Goal: Navigation & Orientation: Go to known website

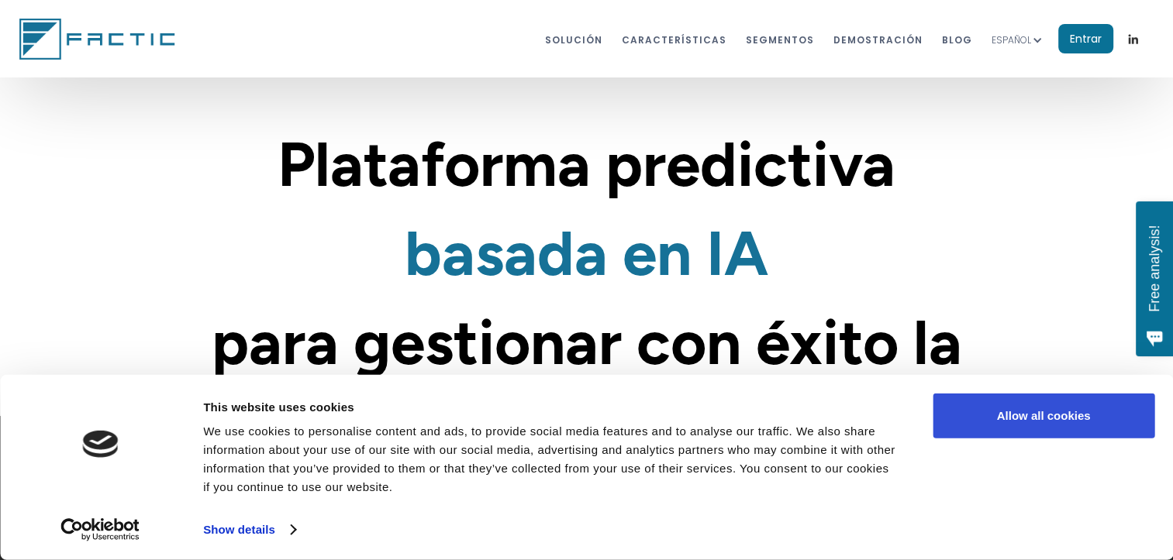
click at [1013, 425] on button "Allow all cookies" at bounding box center [1043, 416] width 222 height 45
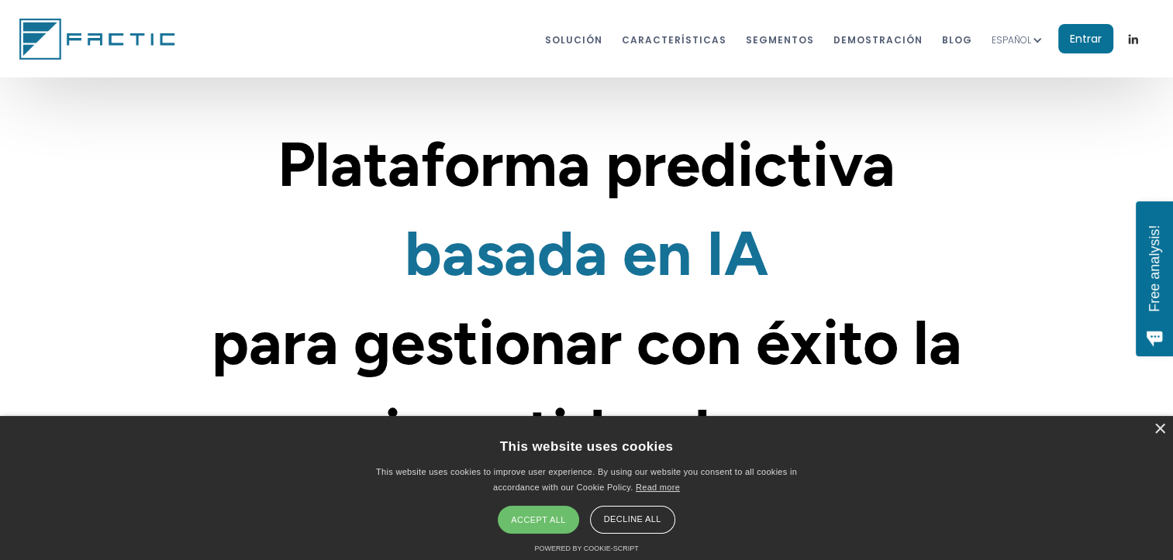
click at [539, 518] on div "Accept all" at bounding box center [538, 520] width 81 height 28
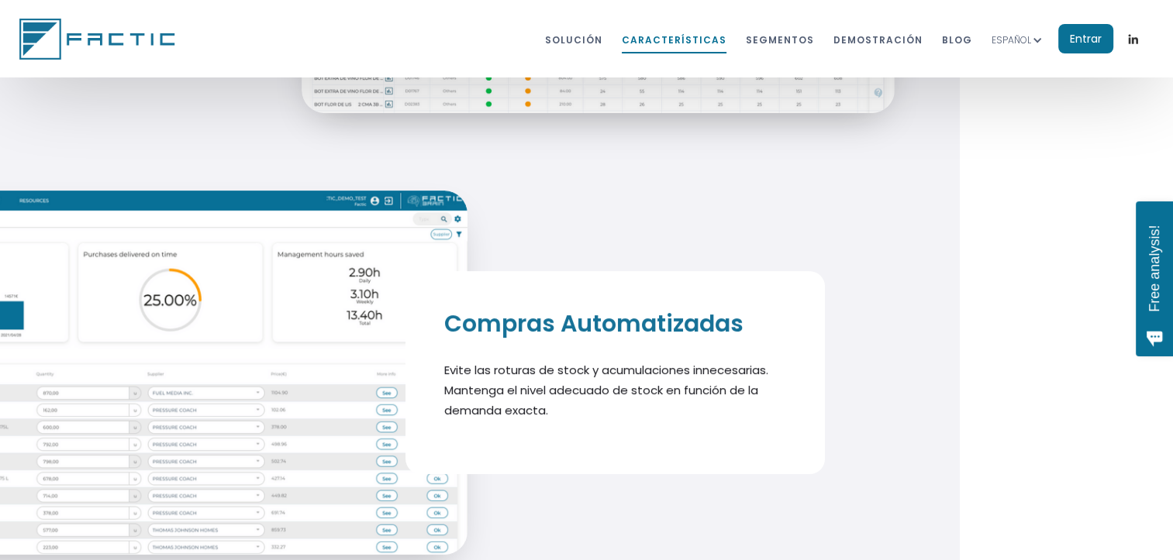
scroll to position [6238, 0]
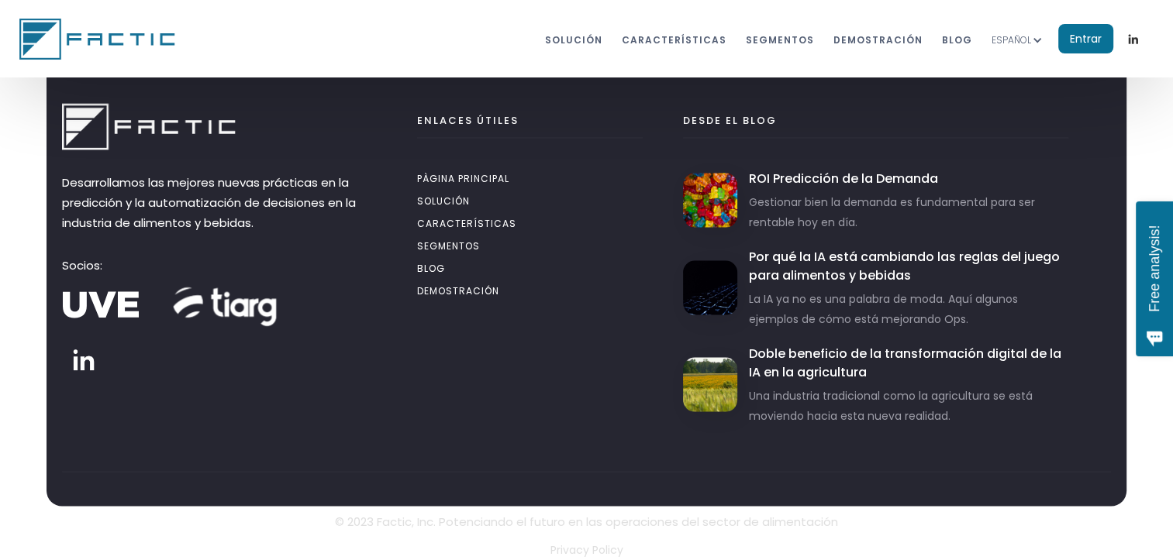
scroll to position [8913, 0]
click at [576, 523] on p "© 2023 Factic, Inc. Potenciando el futuro en las operaciones del sector de alim…" at bounding box center [586, 522] width 503 height 20
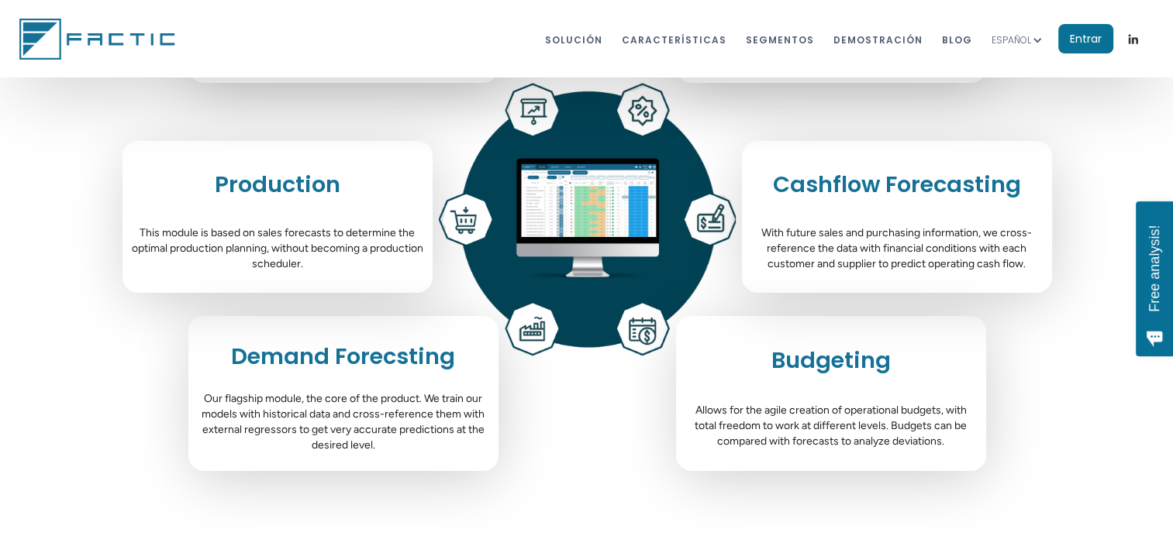
scroll to position [5289, 0]
click at [577, 432] on div "Purchasing Based on the sales forecasts generated by the Demand module, and bas…" at bounding box center [586, 199] width 1173 height 574
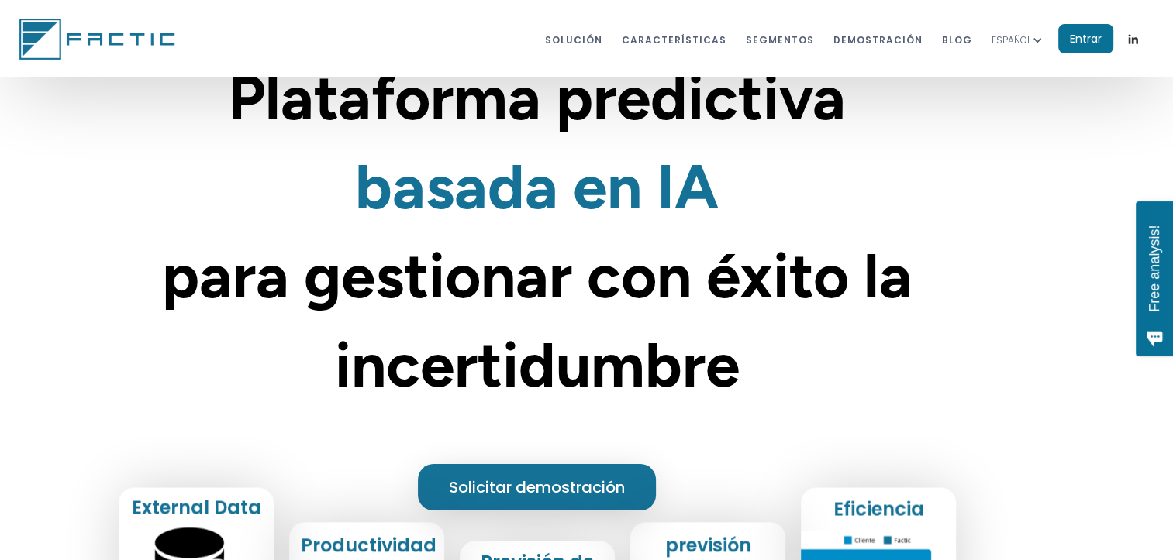
scroll to position [0, 50]
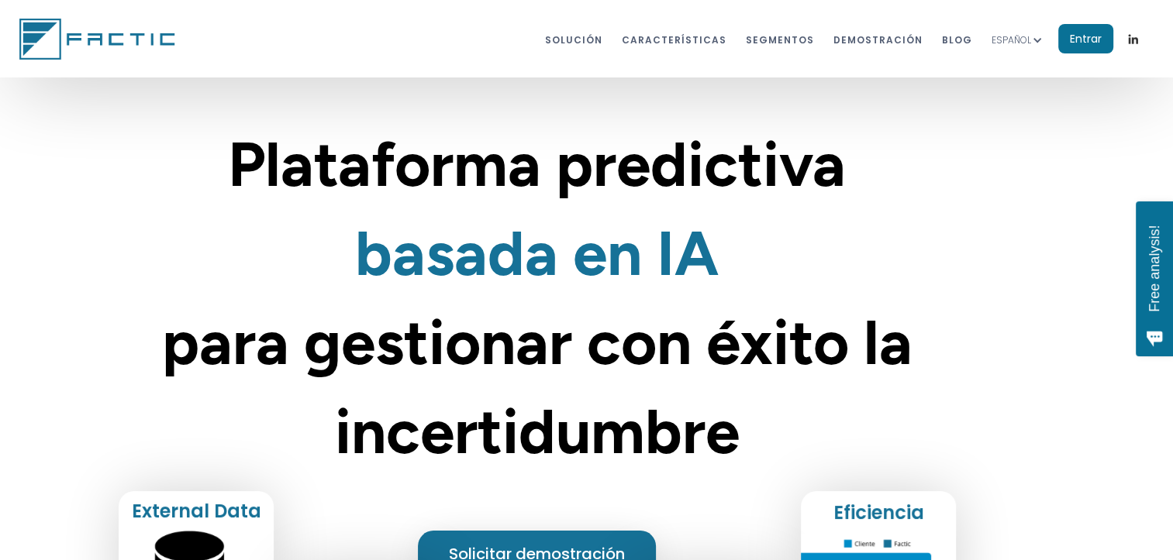
click at [1015, 53] on div "ESPAÑOL" at bounding box center [1024, 39] width 67 height 49
click at [1015, 75] on link "INGLÉS" at bounding box center [1024, 79] width 67 height 31
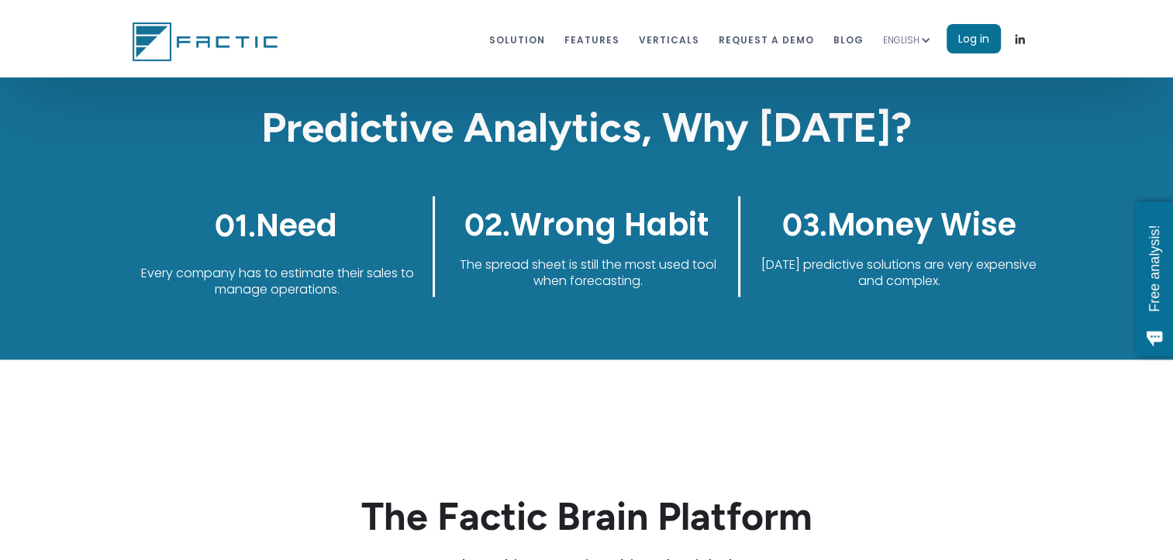
scroll to position [2190, 0]
